Goal: Task Accomplishment & Management: Complete application form

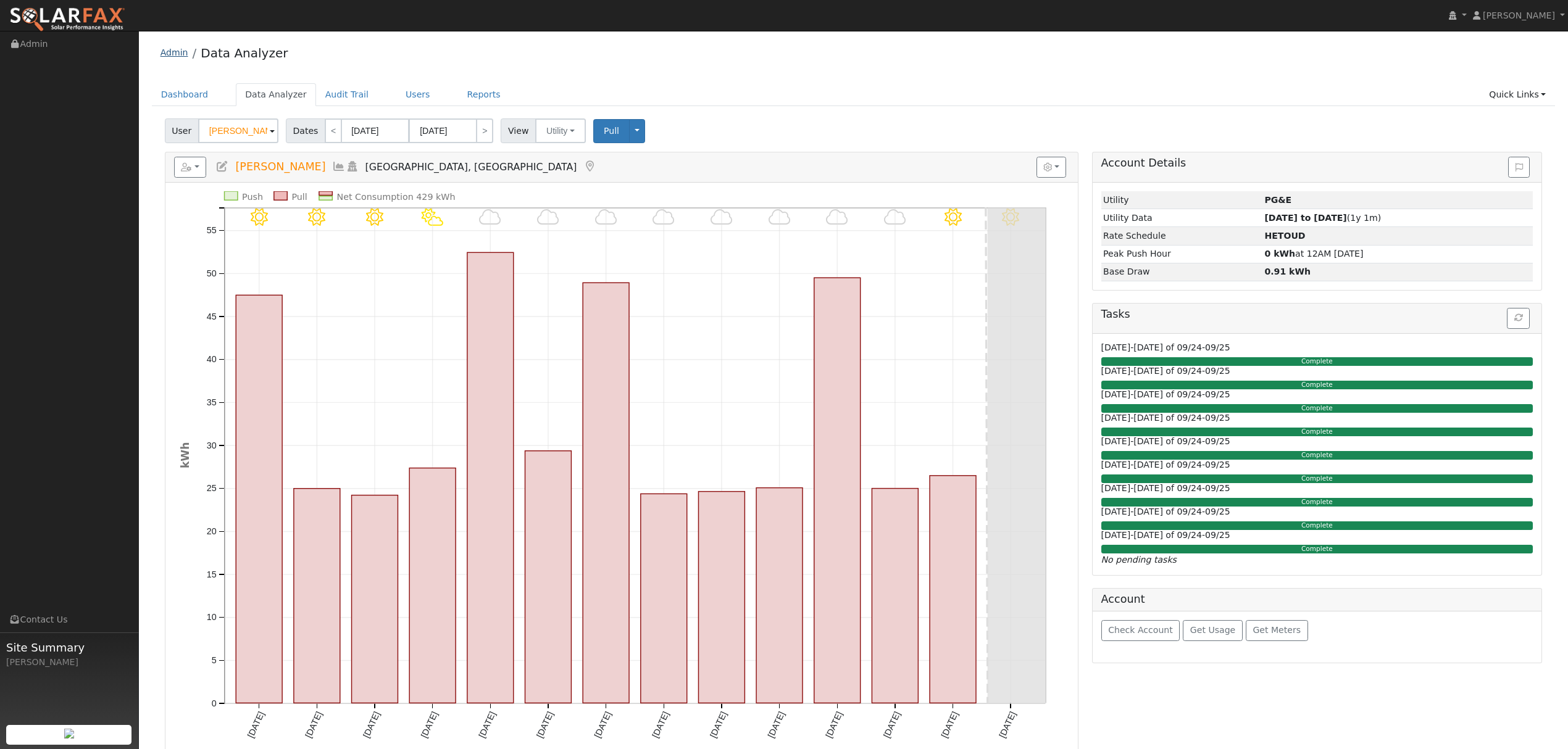
click at [181, 50] on link "Admin" at bounding box center [174, 52] width 28 height 10
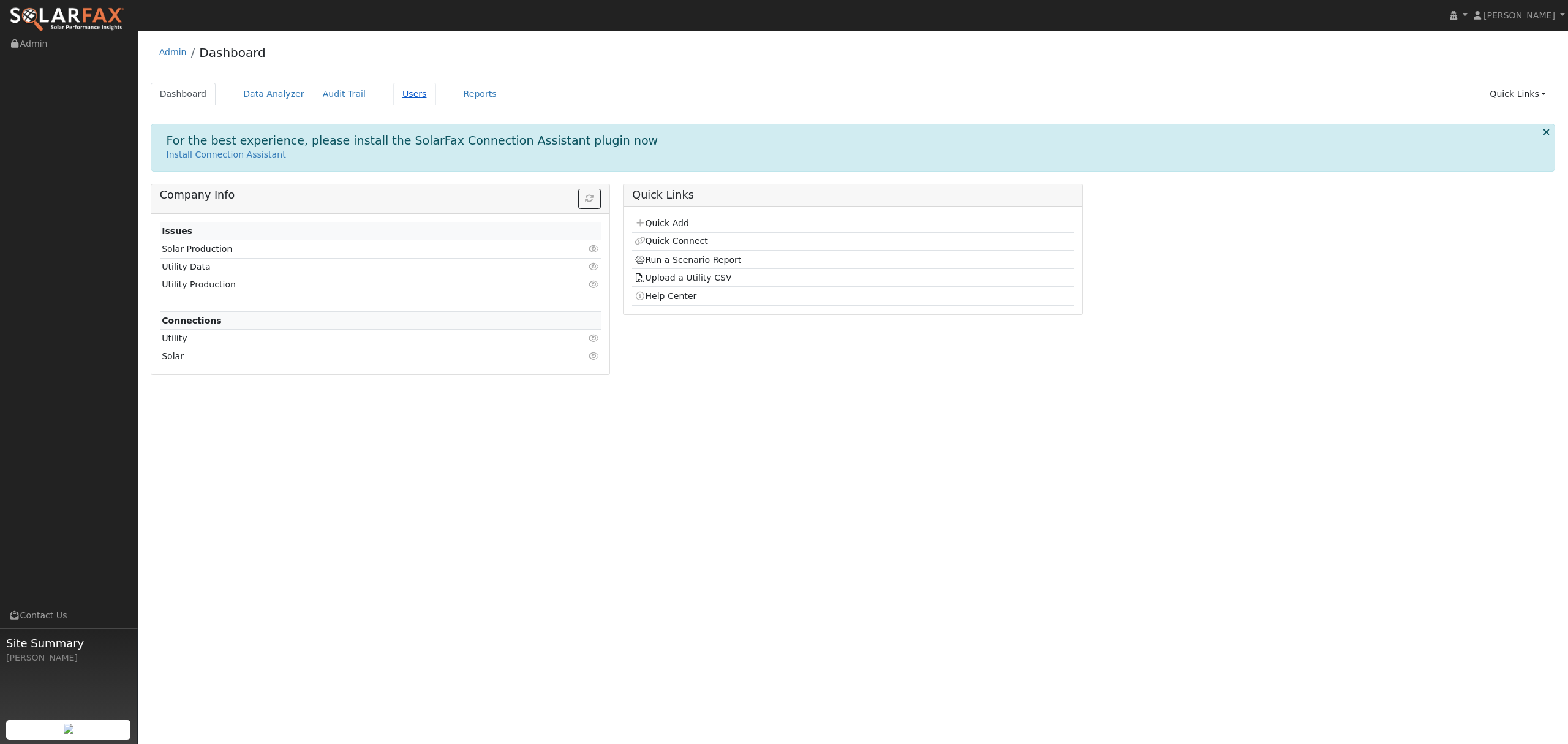
click at [402, 92] on link "Users" at bounding box center [415, 94] width 43 height 23
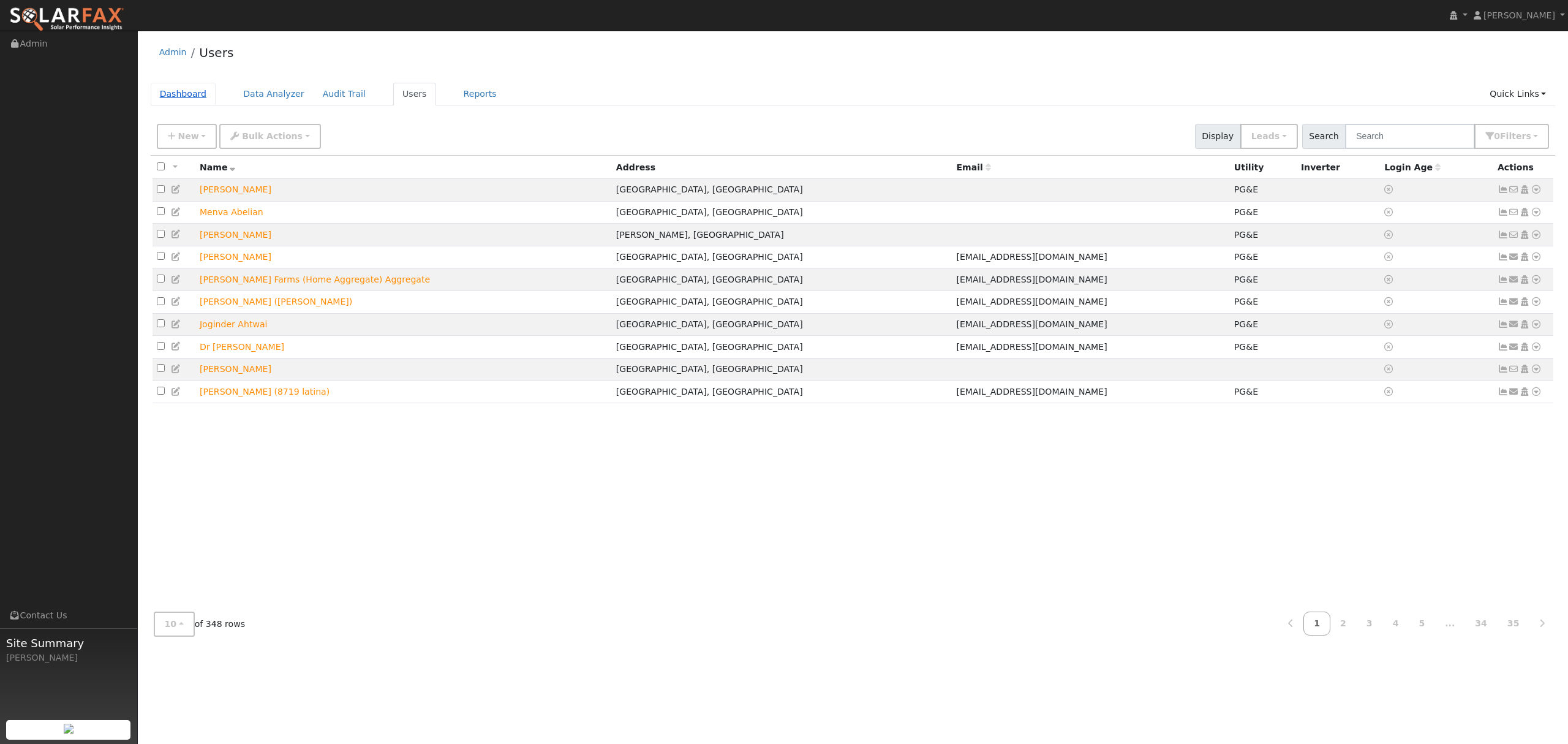
click at [184, 92] on link "Dashboard" at bounding box center [183, 94] width 66 height 23
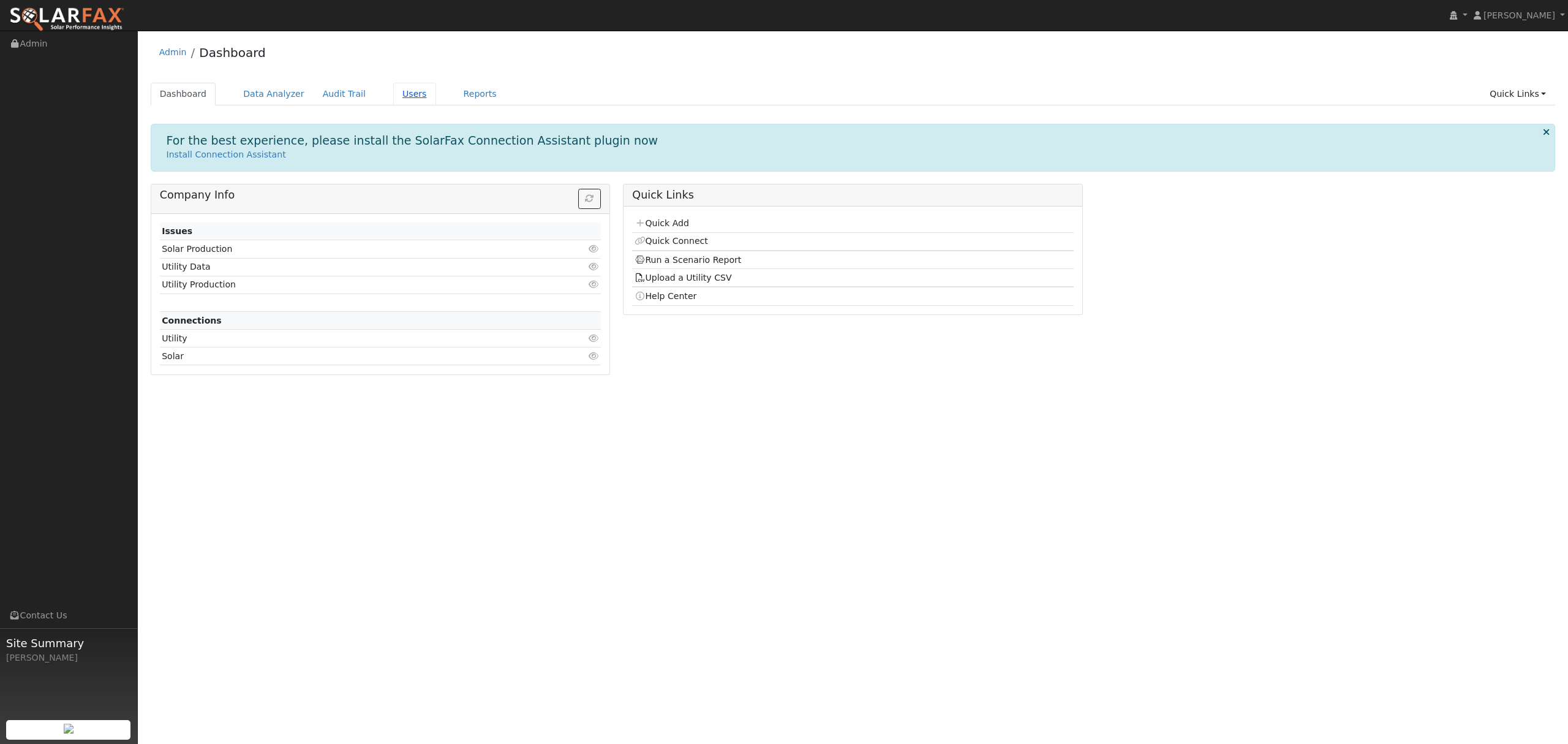
click at [405, 94] on link "Users" at bounding box center [415, 94] width 43 height 23
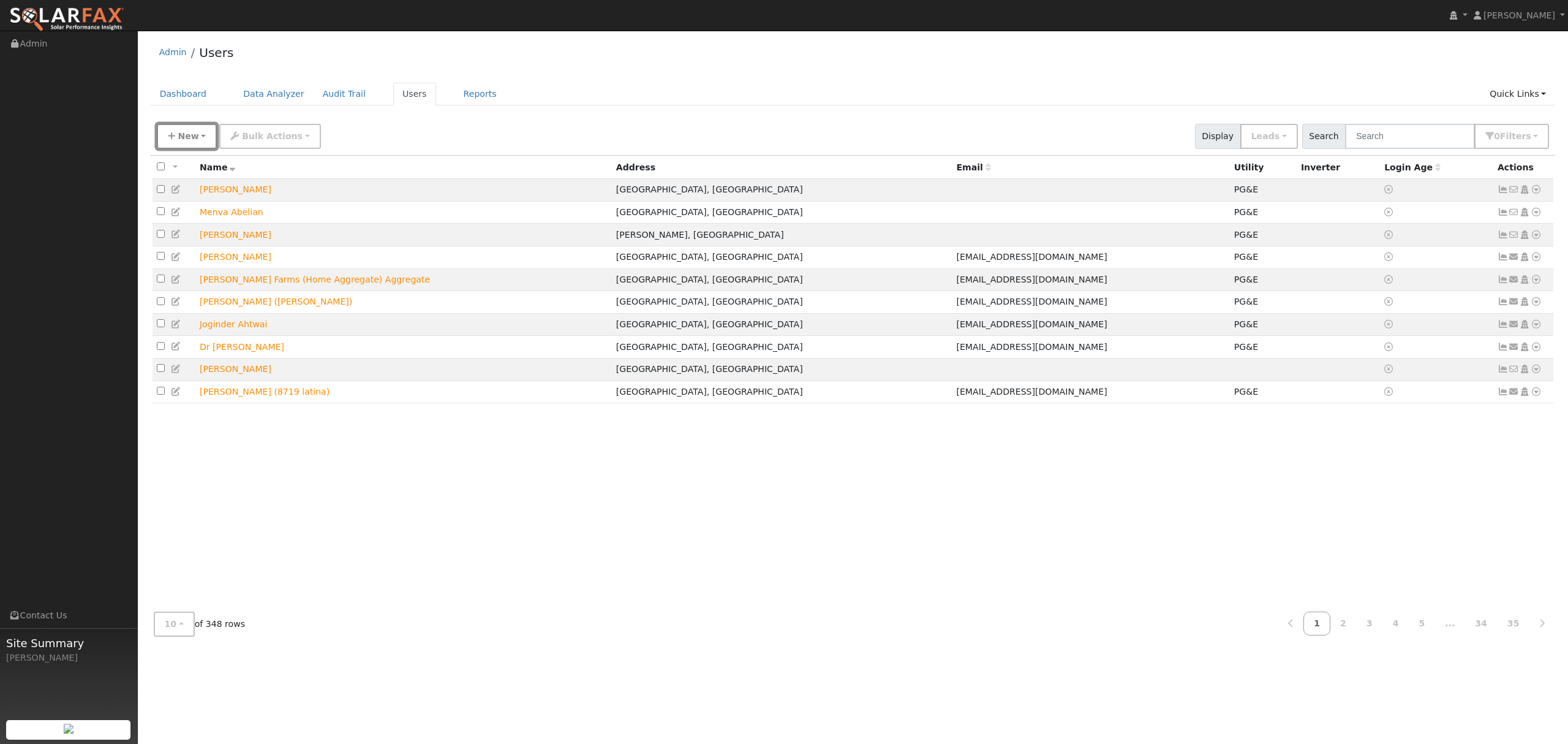
click at [178, 132] on span "New" at bounding box center [188, 136] width 21 height 10
click at [197, 190] on link "Quick Add" at bounding box center [208, 189] width 102 height 17
click at [1409, 140] on input "text" at bounding box center [1410, 136] width 130 height 25
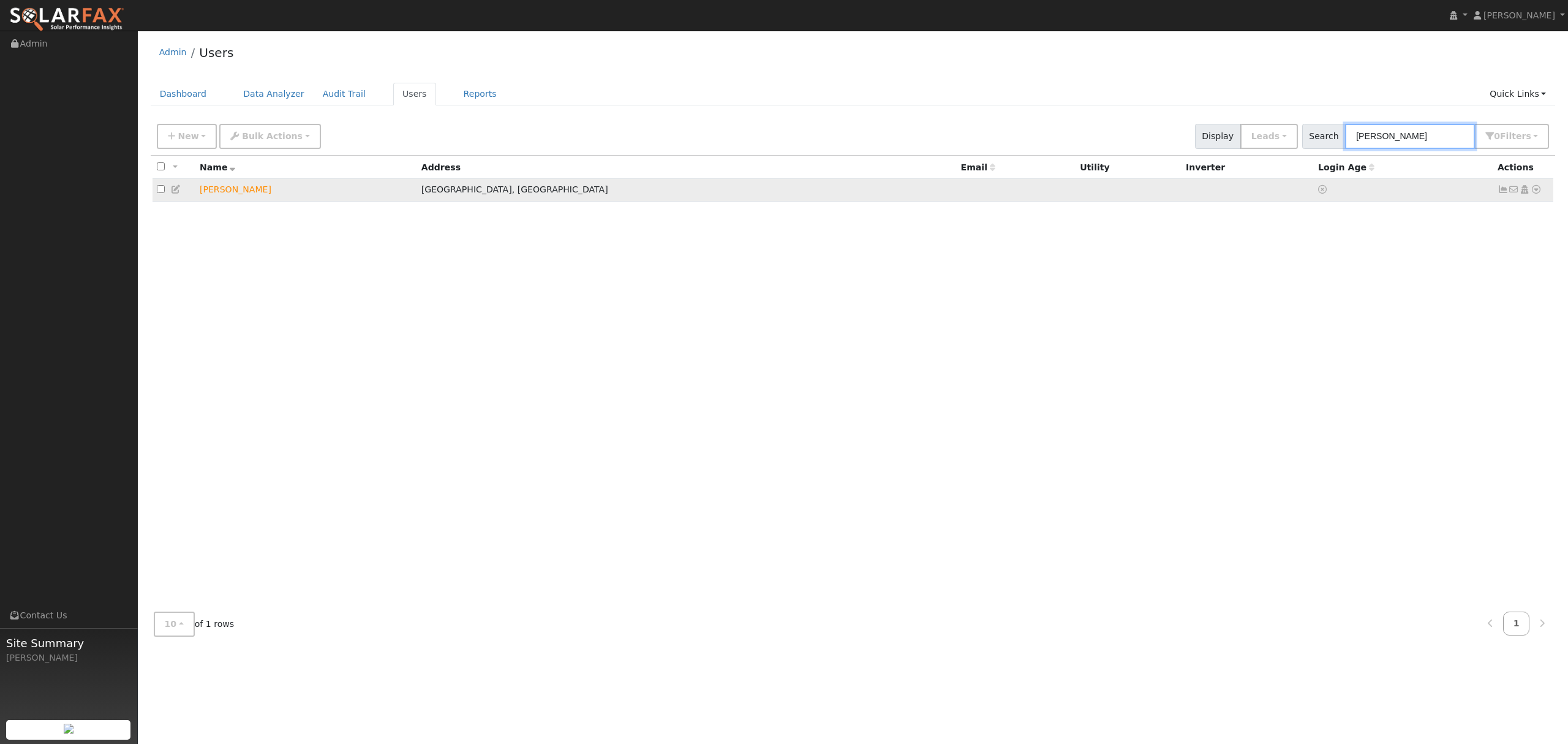
type input "foster"
click at [1535, 191] on icon at bounding box center [1536, 189] width 11 height 9
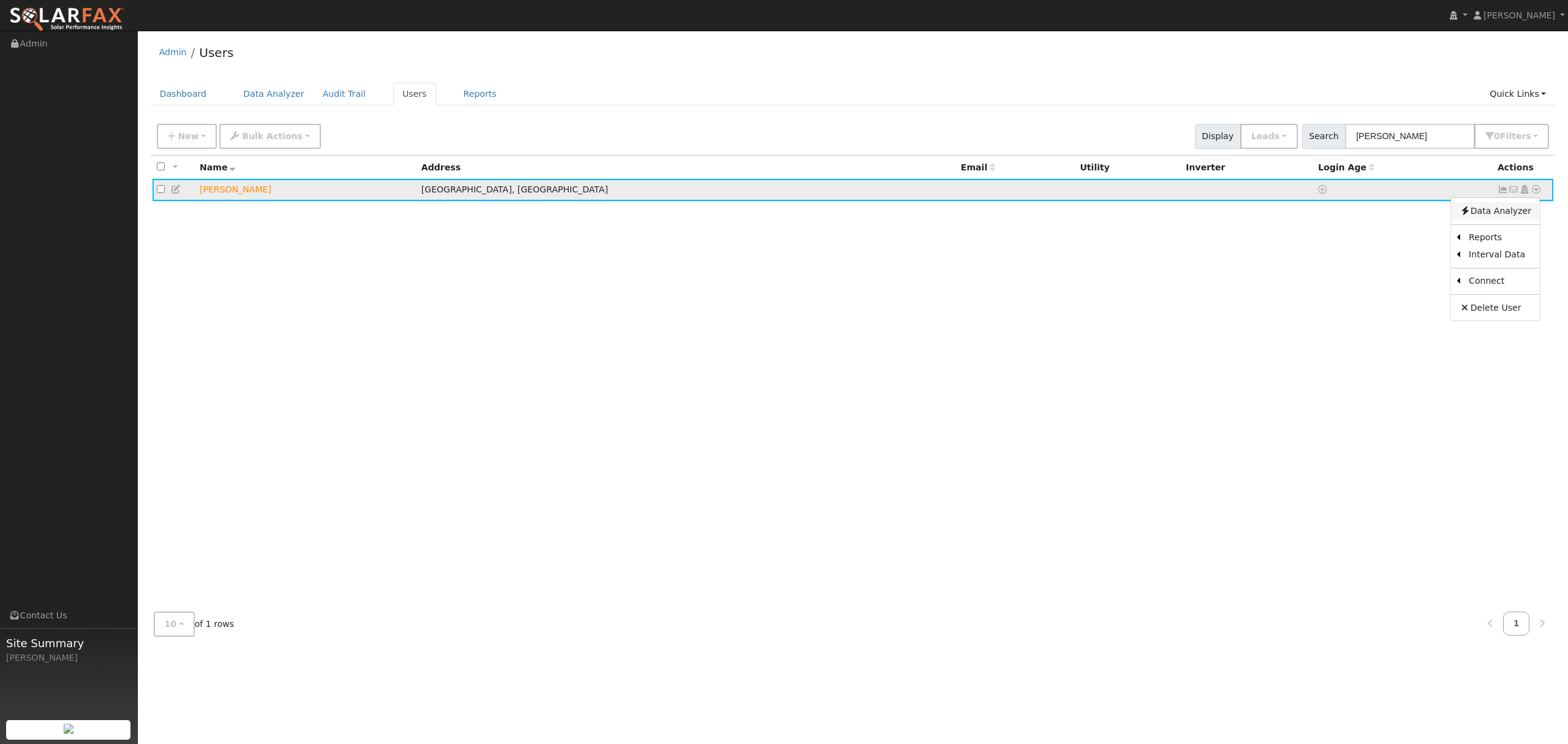
click at [1514, 207] on link "Data Analyzer" at bounding box center [1495, 211] width 89 height 17
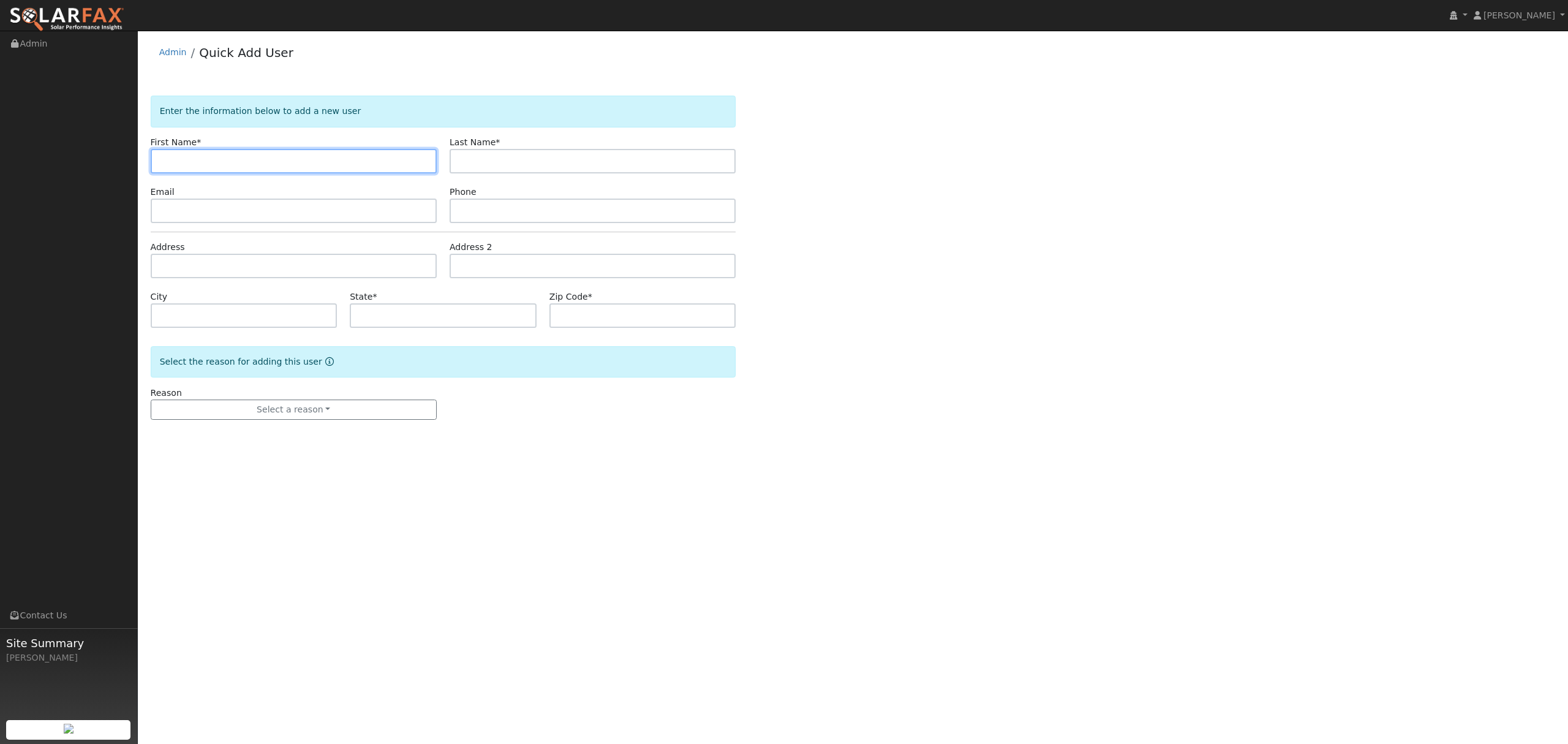
click at [312, 167] on input "text" at bounding box center [293, 161] width 286 height 25
type input "Lisa"
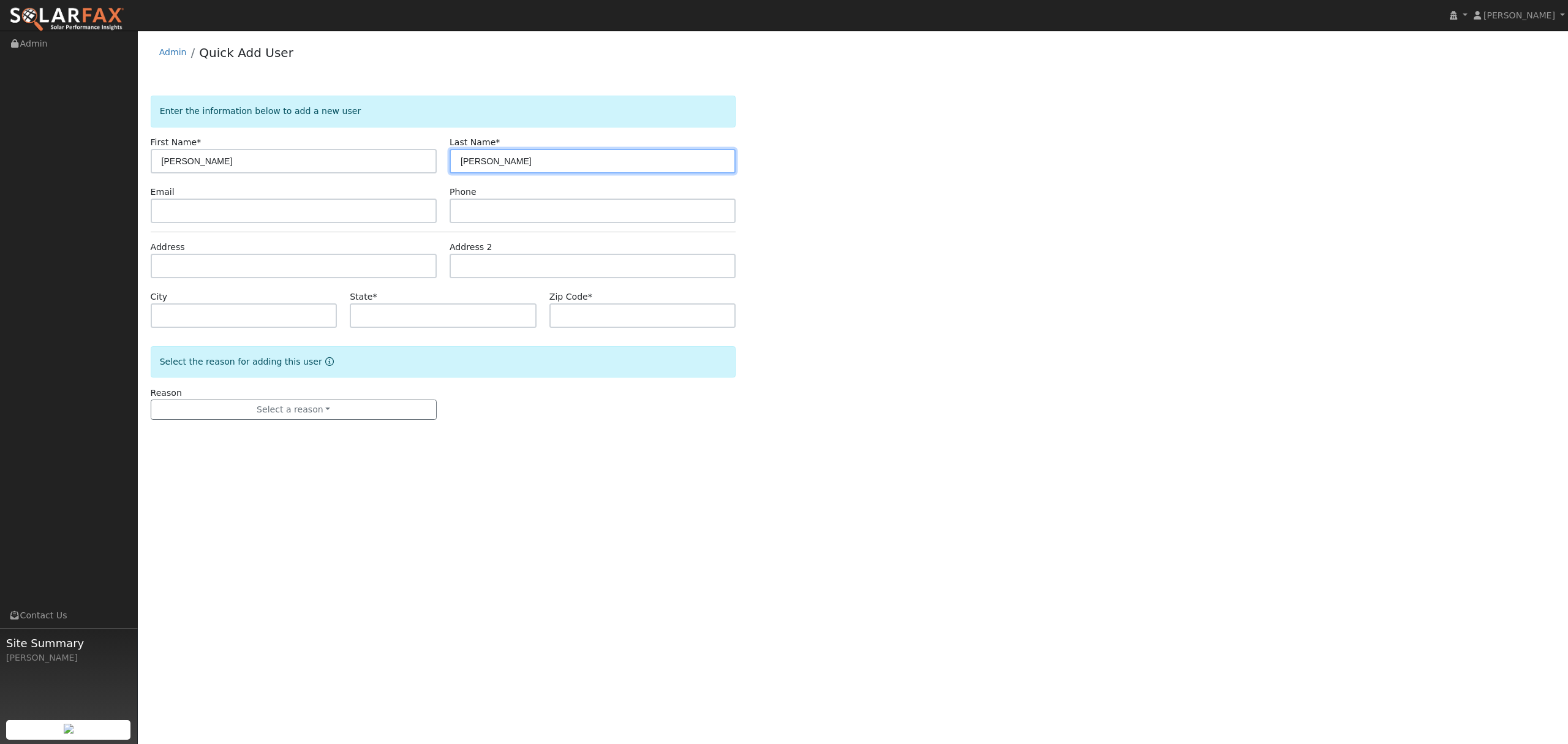
type input "Foster"
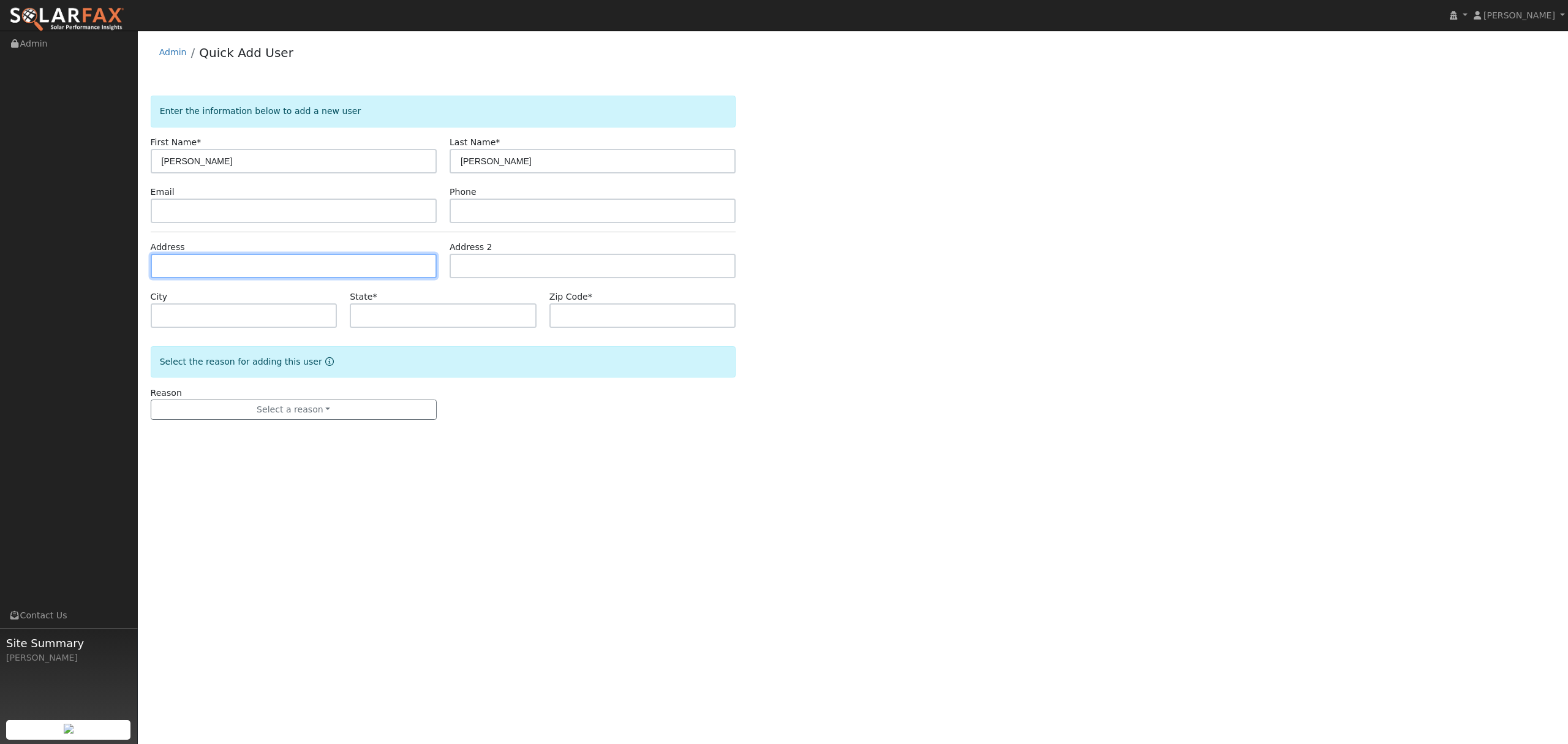
click at [273, 273] on input "text" at bounding box center [293, 266] width 286 height 25
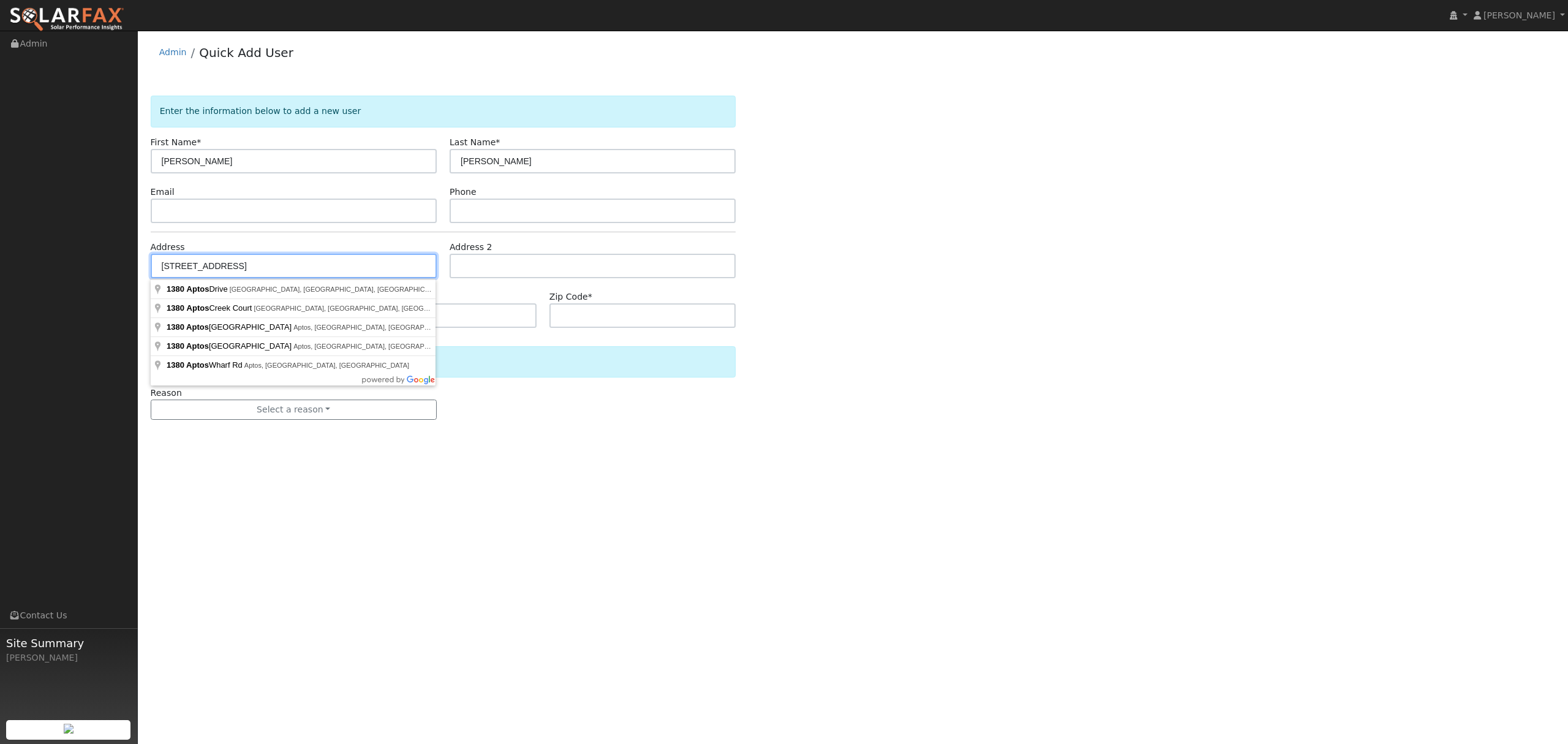
type input "1380 Aptos Creek Court"
type input "Plumas Lake"
type input "CA"
type input "95961"
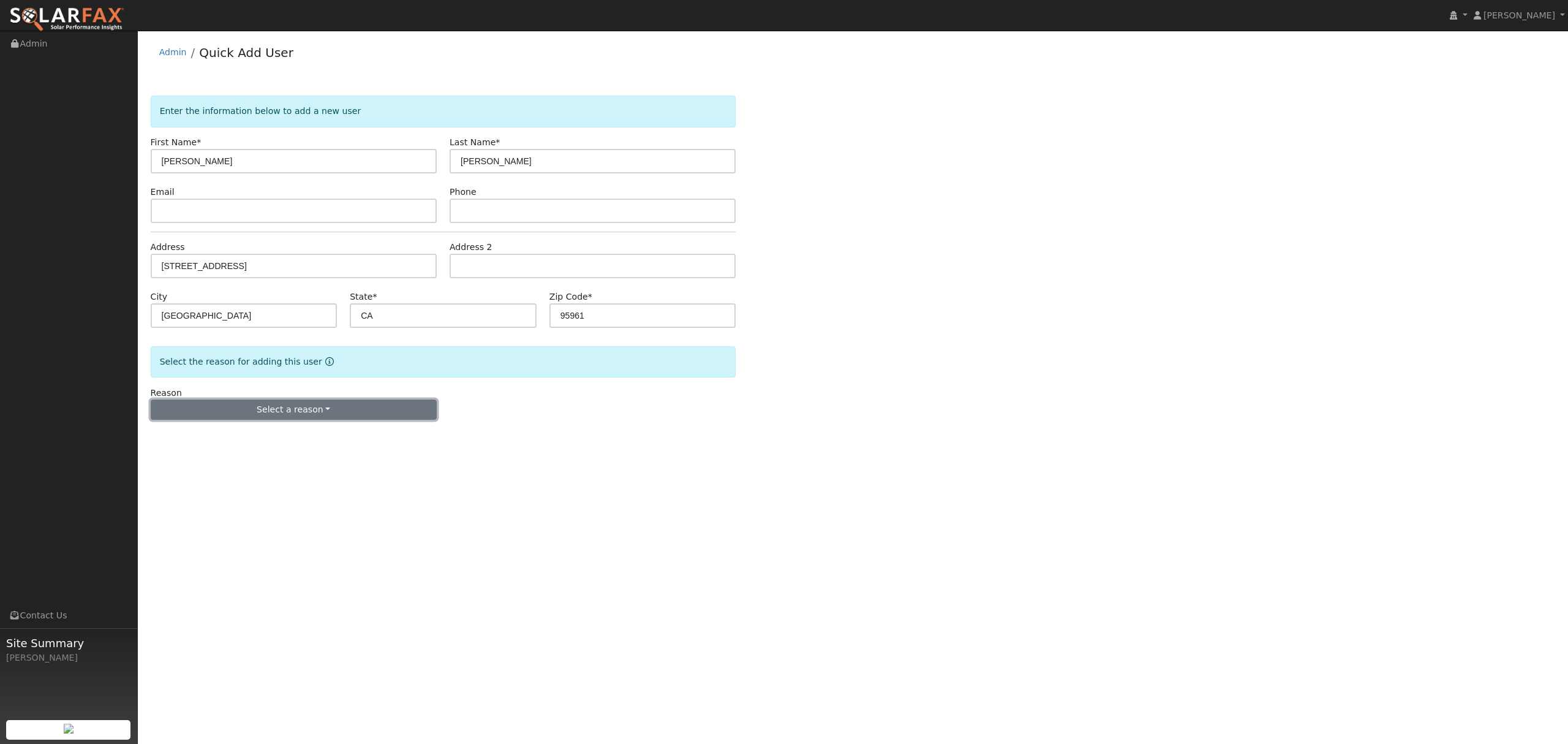
click at [317, 406] on button "Select a reason" at bounding box center [293, 410] width 286 height 21
click at [180, 439] on link "New lead" at bounding box center [219, 435] width 135 height 17
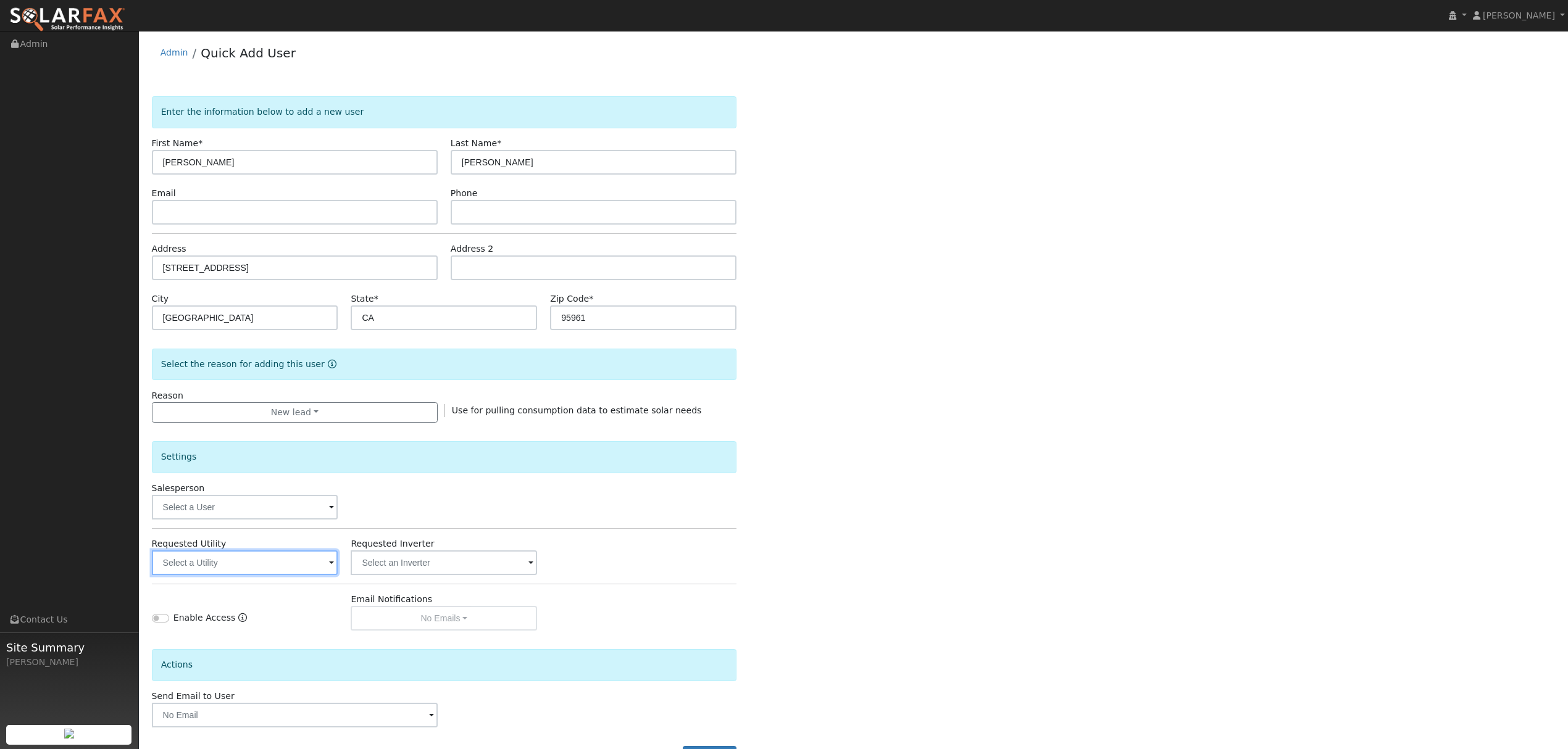
click at [300, 566] on input "text" at bounding box center [245, 563] width 186 height 25
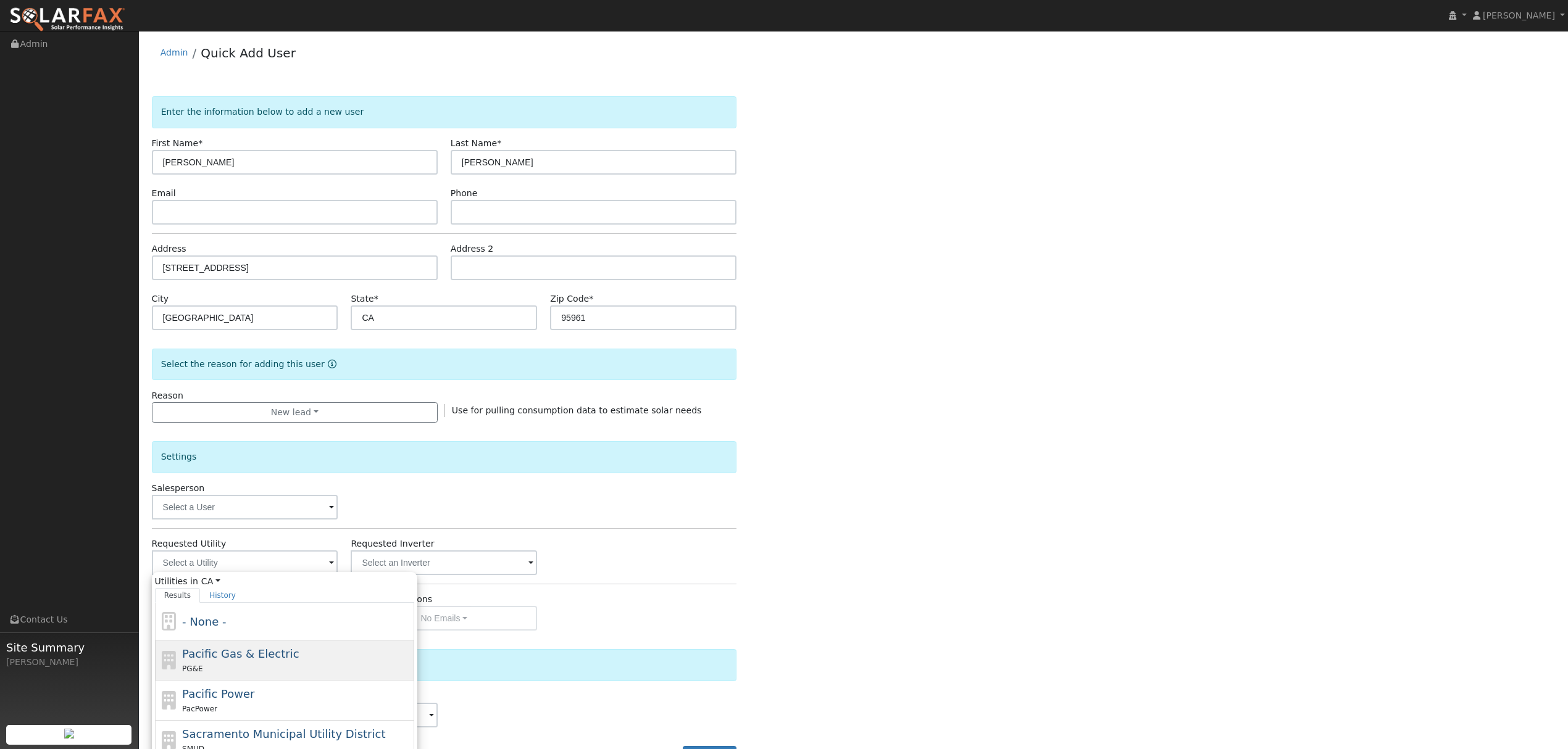
click at [255, 660] on span "Pacific Gas & Electric" at bounding box center [240, 653] width 117 height 13
type input "Pacific Gas & Electric"
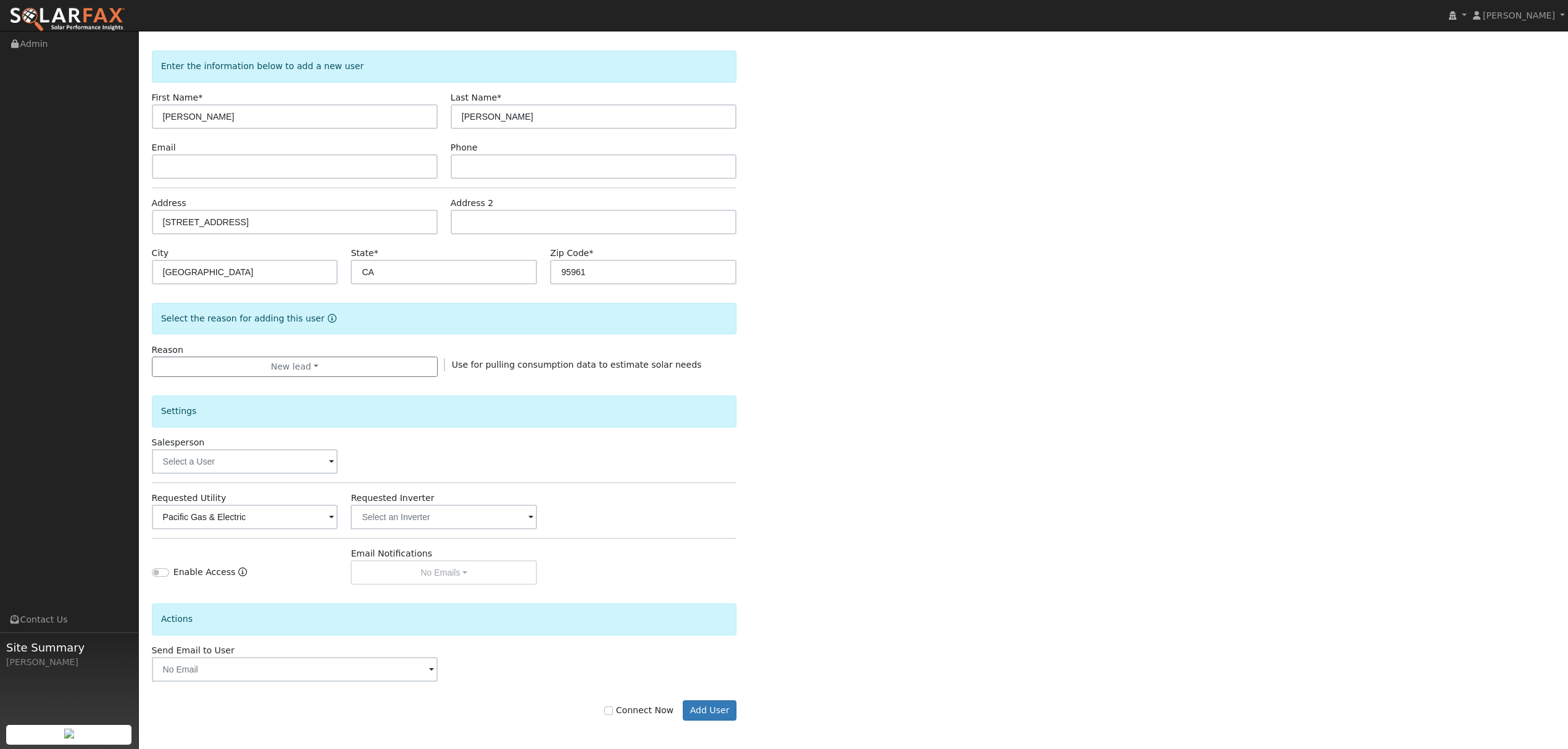
scroll to position [50, 0]
click at [613, 711] on input "Connect Now" at bounding box center [609, 708] width 9 height 9
checkbox input "true"
click at [701, 702] on button "Add User" at bounding box center [709, 708] width 54 height 21
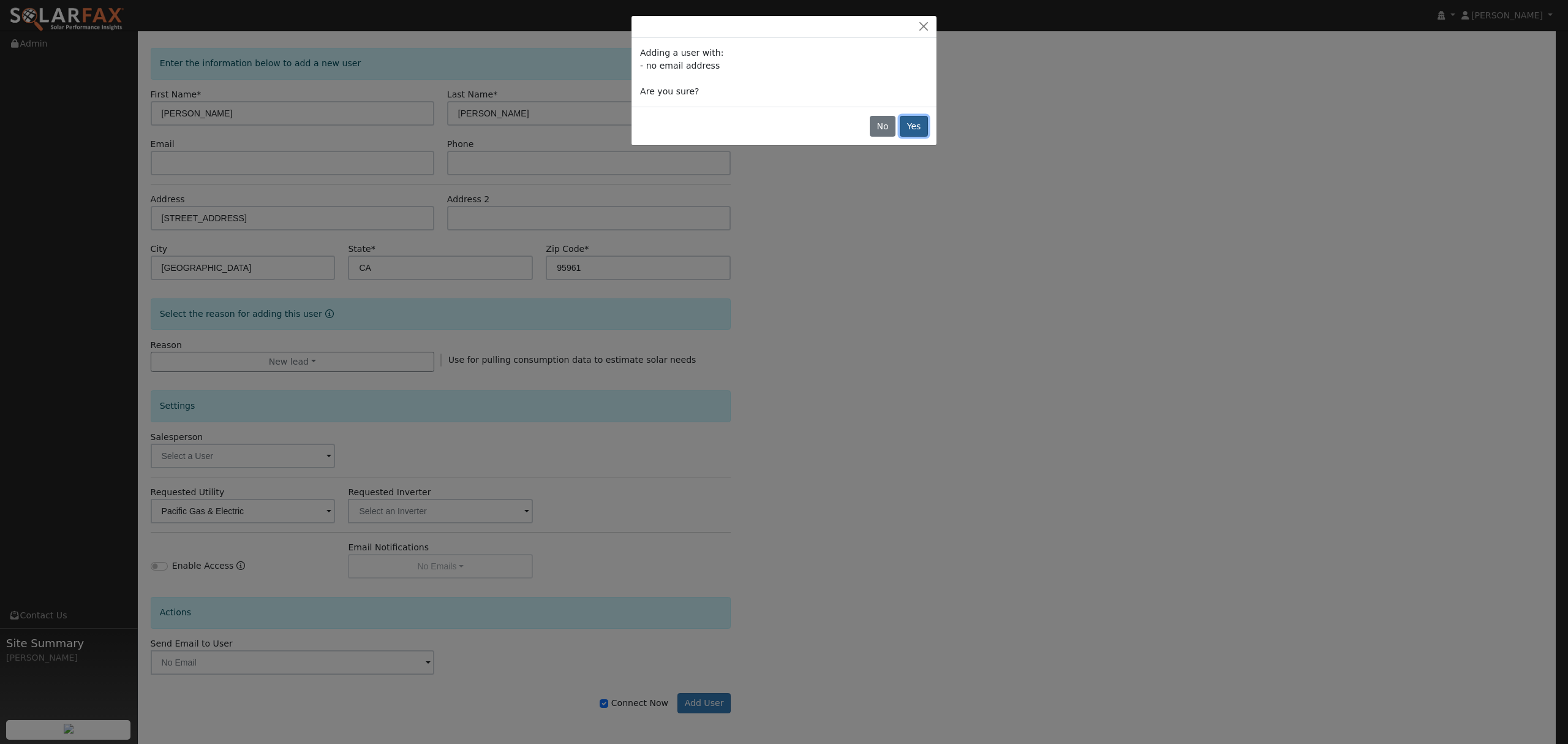
click at [921, 129] on button "Yes" at bounding box center [914, 126] width 28 height 21
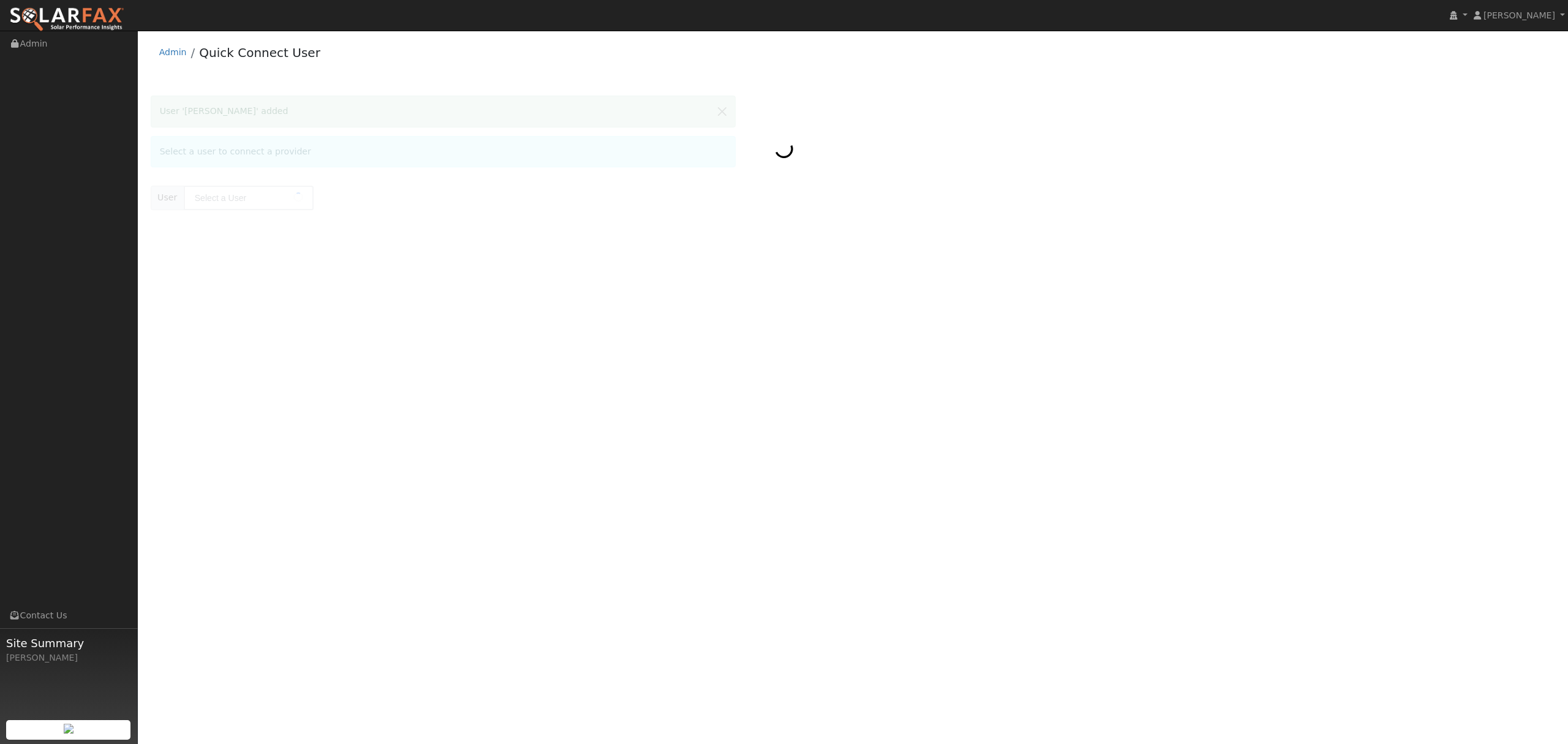
type input "[PERSON_NAME]"
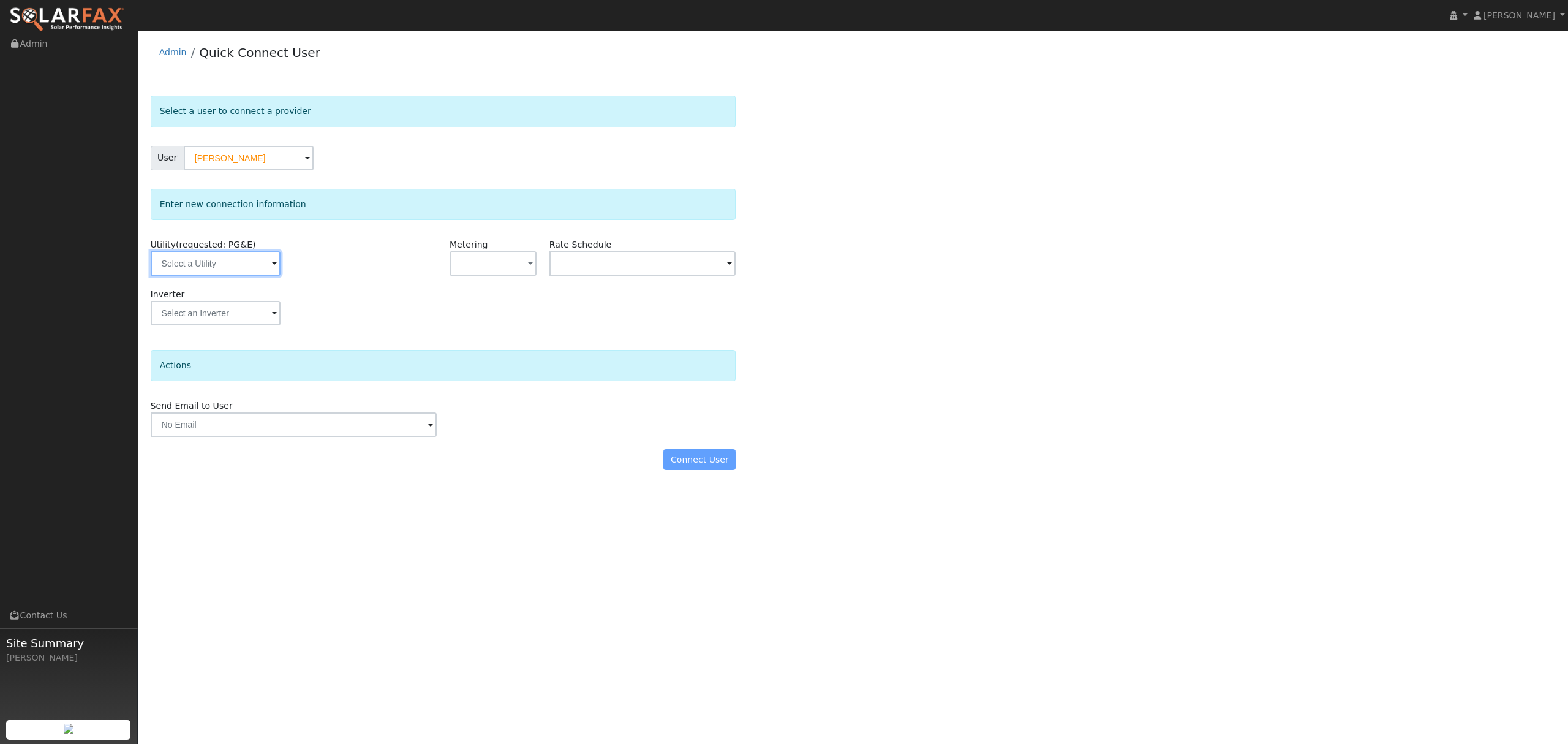
click at [244, 254] on input "text" at bounding box center [216, 264] width 130 height 25
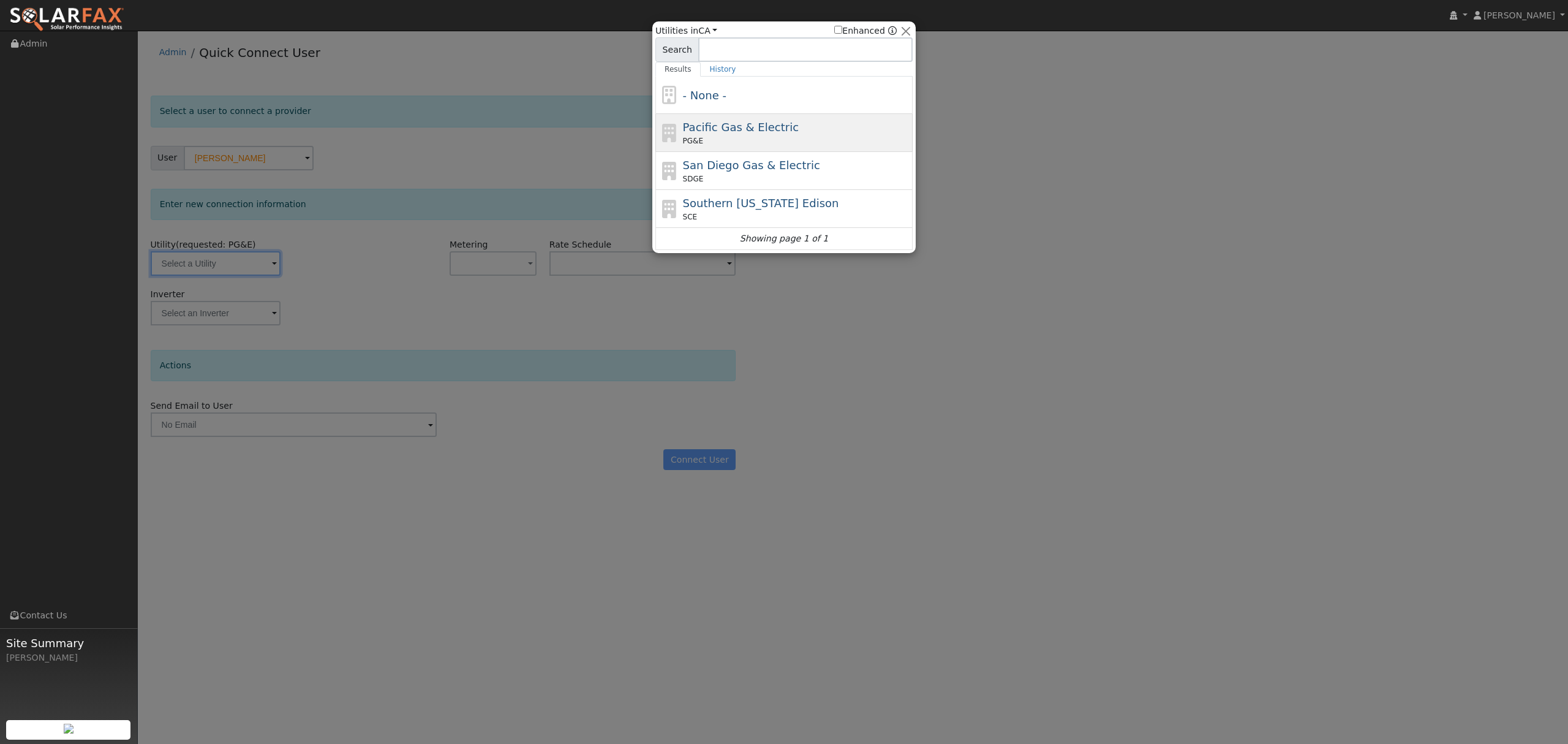
click at [696, 138] on span "PG&E" at bounding box center [693, 141] width 20 height 11
type input "PG&E"
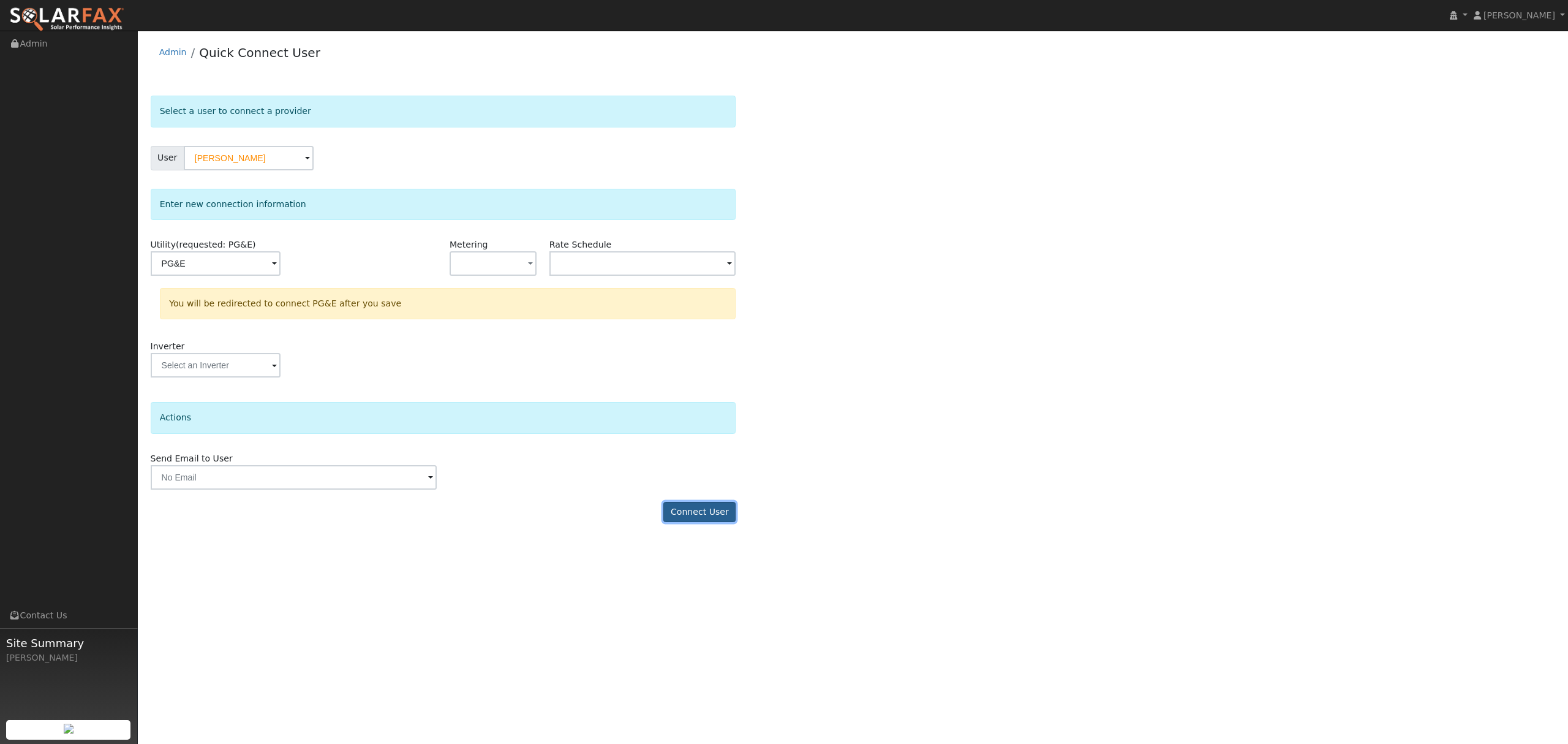
click at [723, 511] on button "Connect User" at bounding box center [699, 512] width 72 height 21
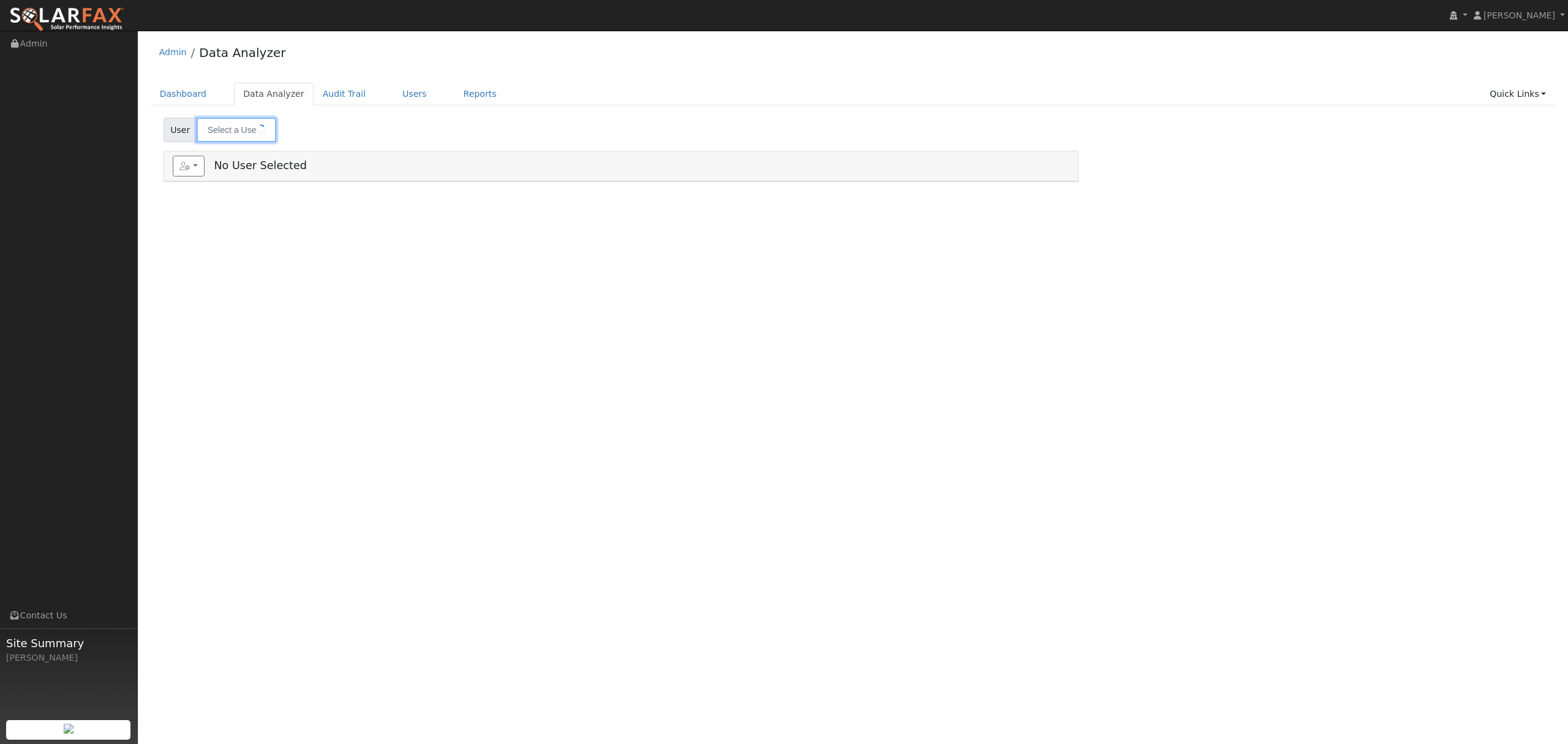
type input "[PERSON_NAME]"
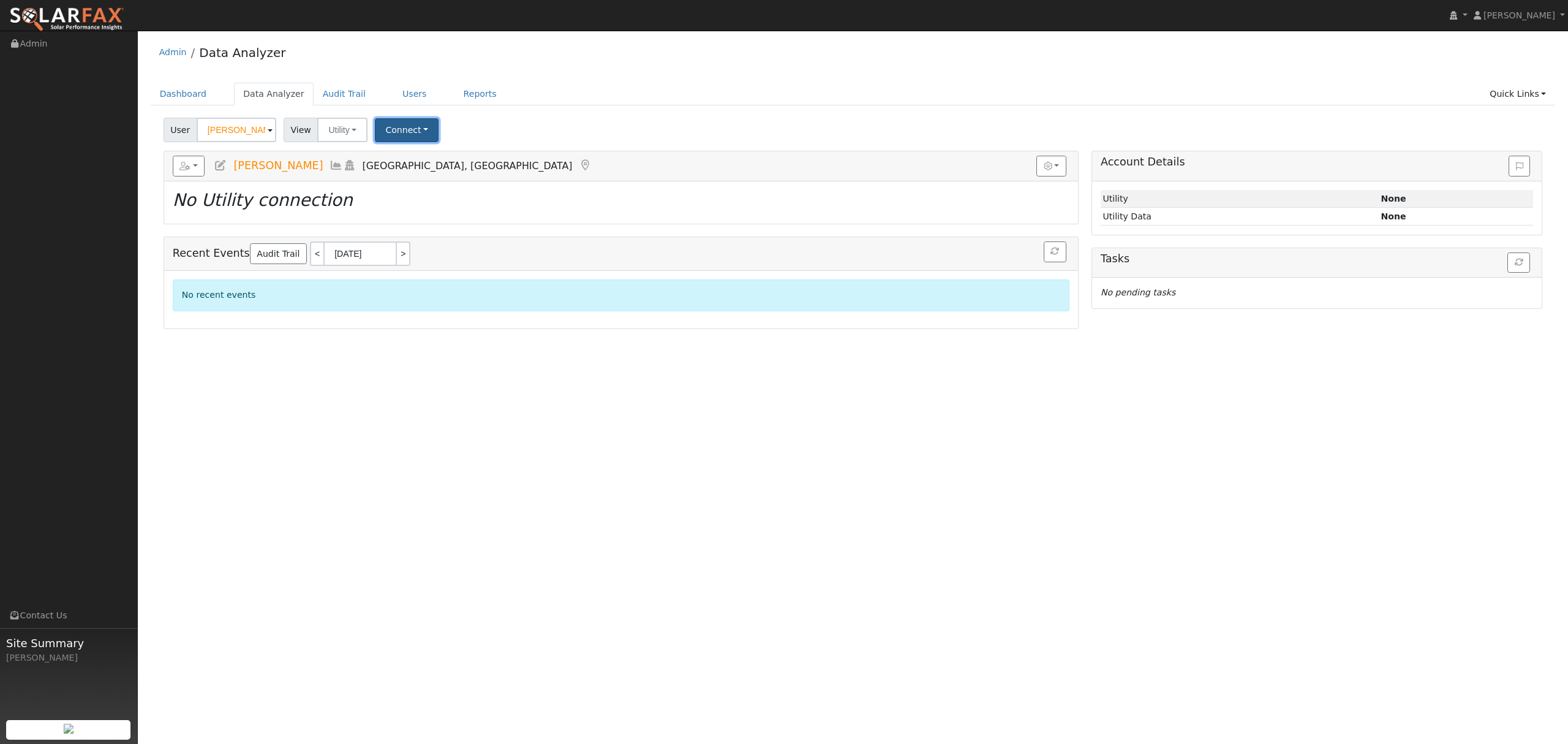
click at [412, 134] on button "Connect" at bounding box center [407, 130] width 64 height 24
click at [419, 183] on link "Quick Connect" at bounding box center [424, 183] width 96 height 17
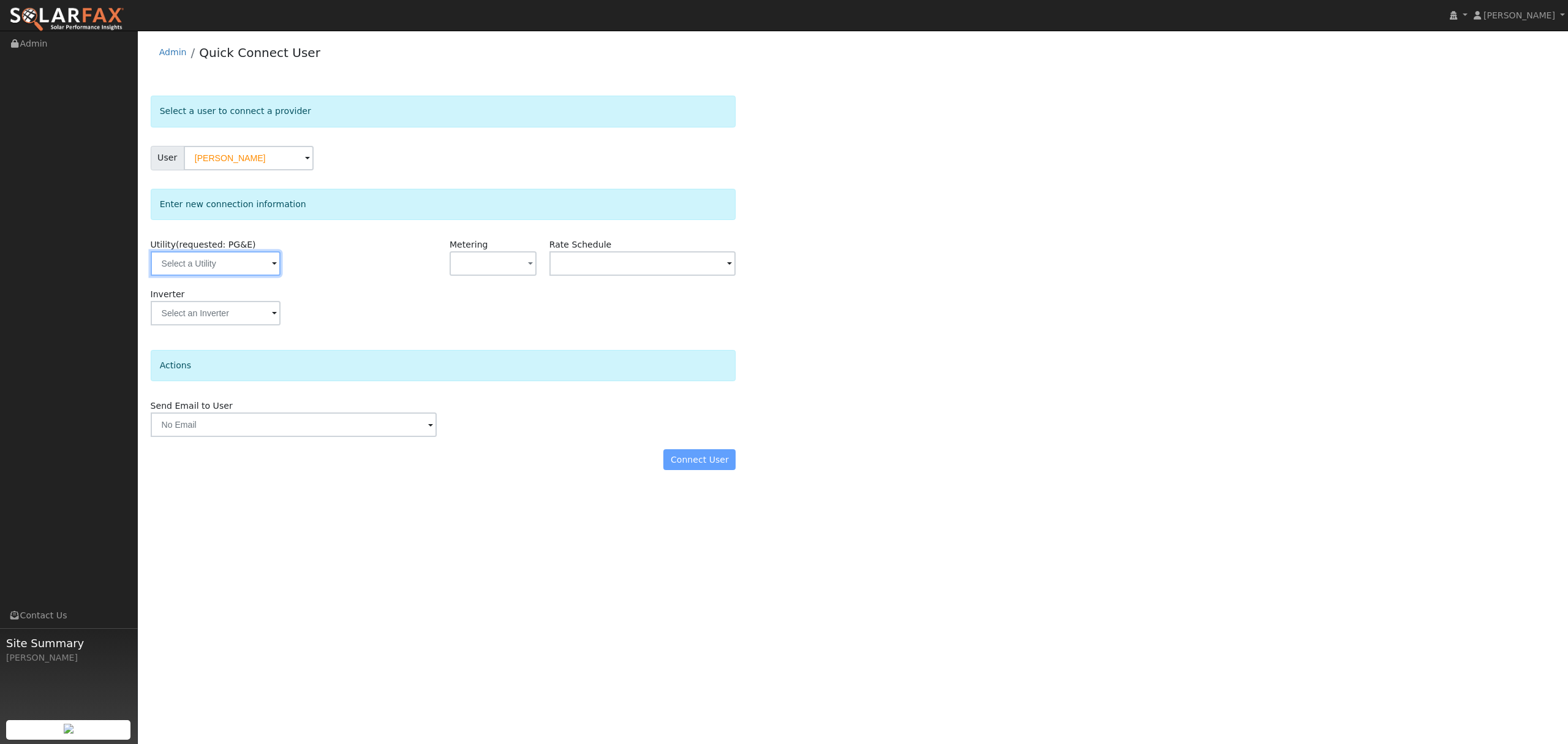
click at [245, 264] on input "text" at bounding box center [216, 264] width 130 height 25
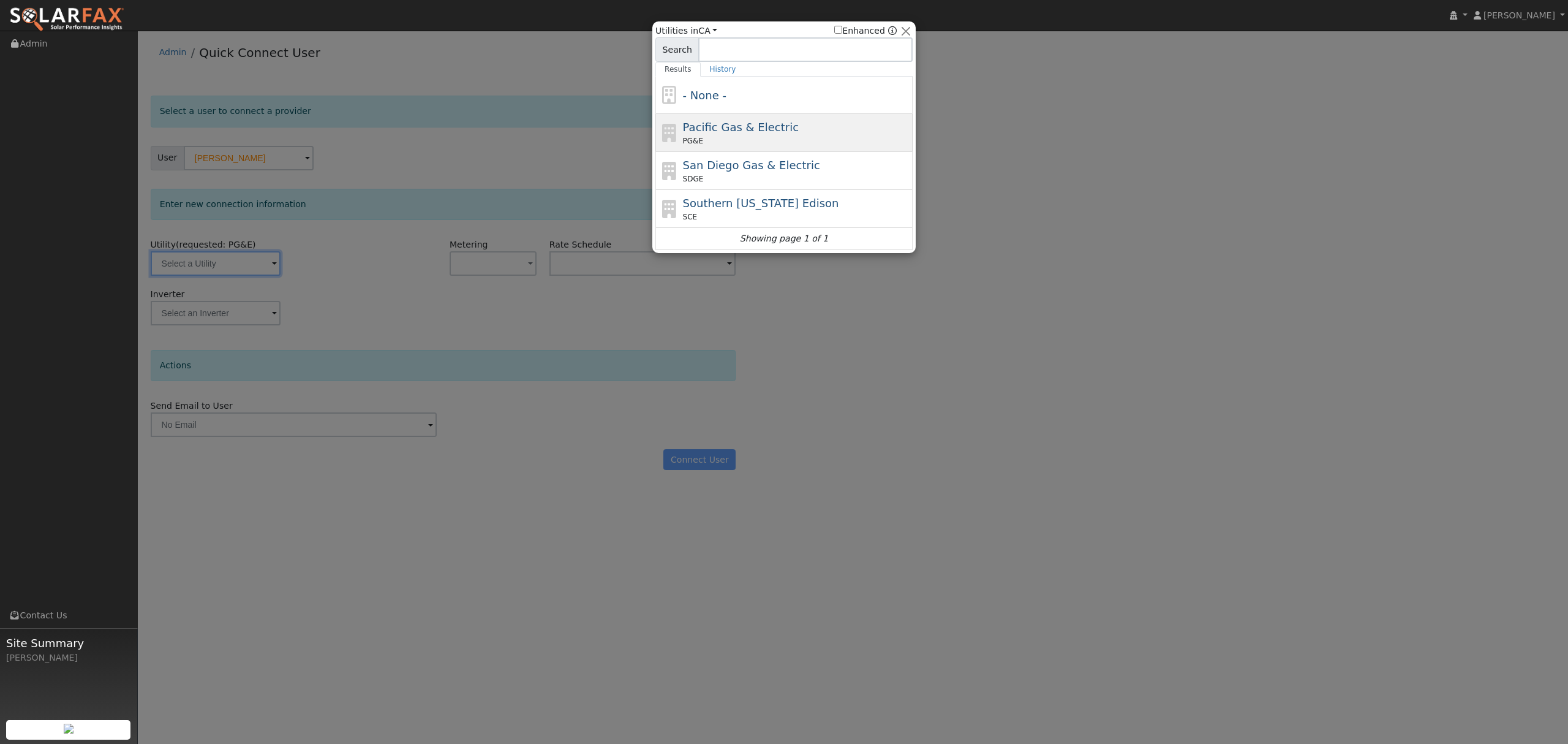
click at [728, 145] on div "PG&E" at bounding box center [796, 141] width 227 height 11
type input "PG&E"
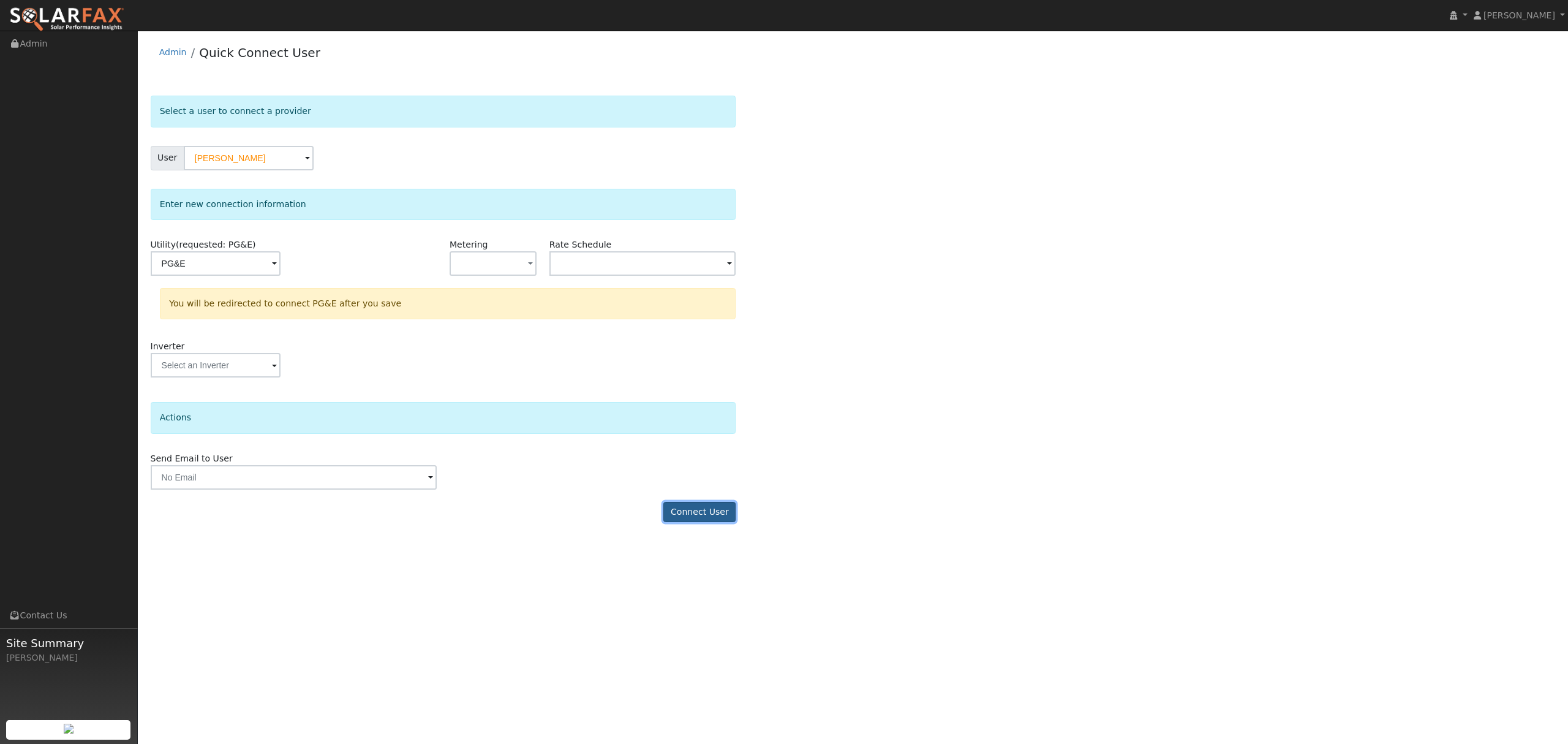
click at [707, 513] on button "Connect User" at bounding box center [699, 512] width 72 height 21
